Goal: Information Seeking & Learning: Learn about a topic

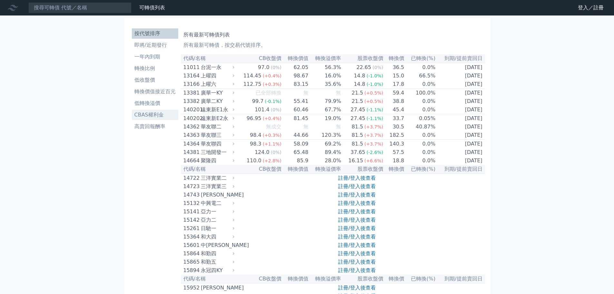
click at [153, 116] on li "CBAS權利金" at bounding box center [155, 115] width 46 height 8
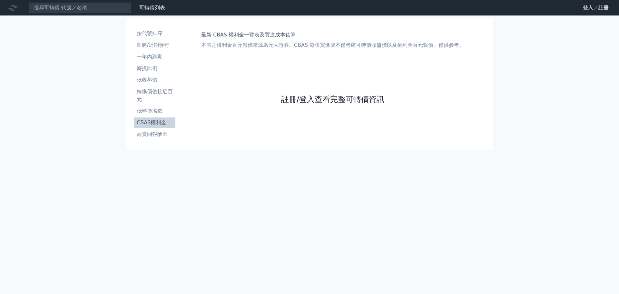
click at [323, 104] on link "註冊/登入查看完整可轉債資訊" at bounding box center [332, 99] width 103 height 10
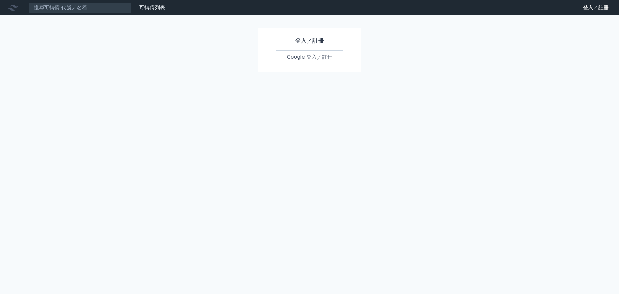
click at [298, 57] on link "Google 登入／註冊" at bounding box center [309, 57] width 67 height 14
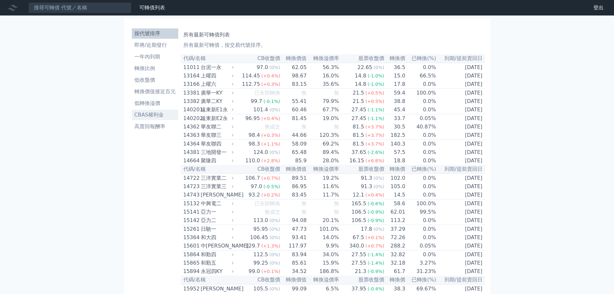
click at [159, 118] on li "CBAS權利金" at bounding box center [155, 115] width 46 height 8
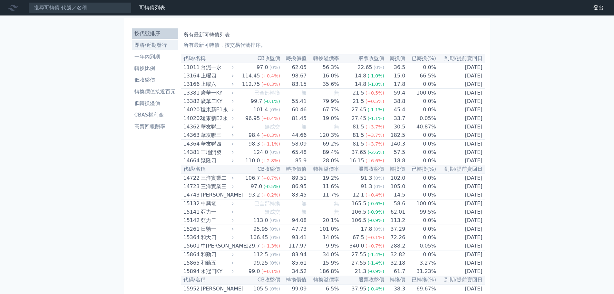
click at [148, 43] on li "即將/近期發行" at bounding box center [155, 45] width 46 height 8
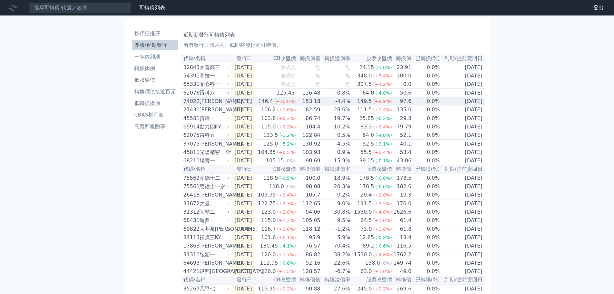
click at [288, 104] on span "(+10.0%)" at bounding box center [285, 101] width 22 height 5
